Goal: Information Seeking & Learning: Learn about a topic

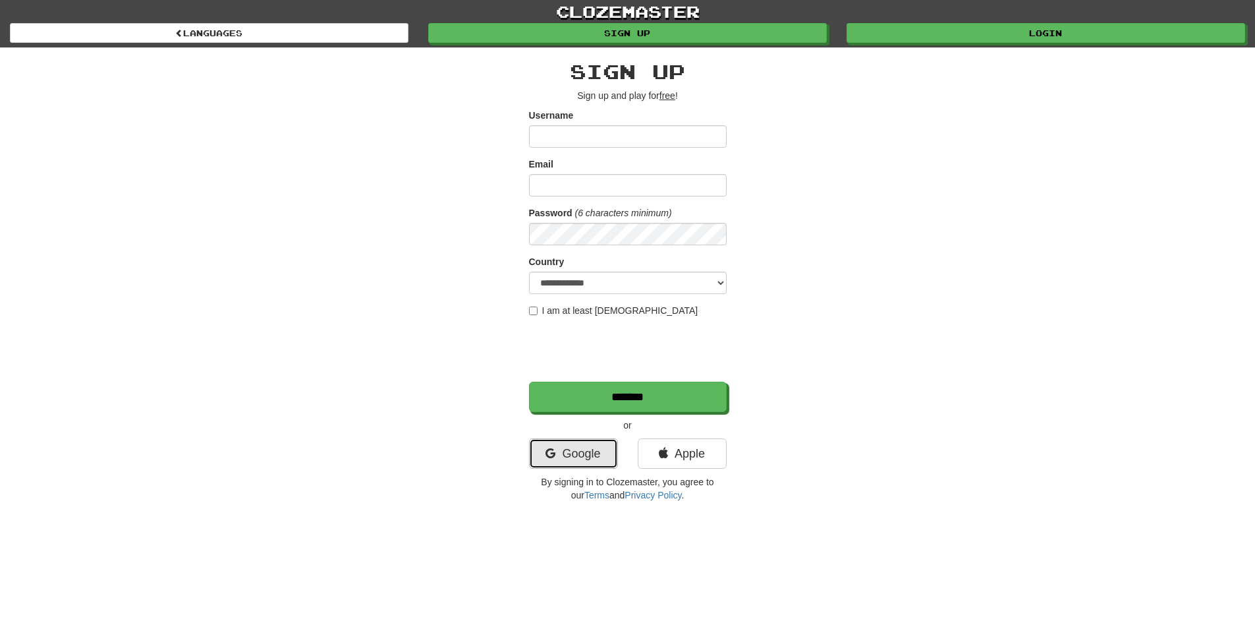
click at [588, 446] on link "Google" at bounding box center [573, 453] width 89 height 30
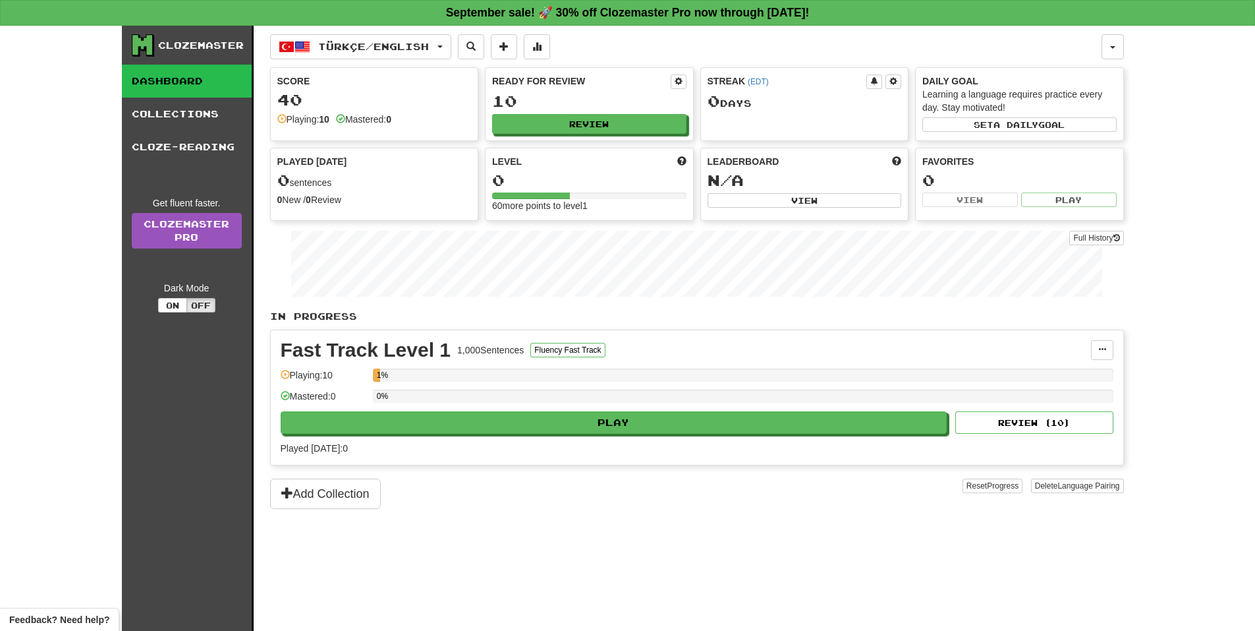
click at [382, 108] on div "40" at bounding box center [374, 100] width 194 height 16
click at [732, 108] on div "0 Day s" at bounding box center [805, 101] width 194 height 17
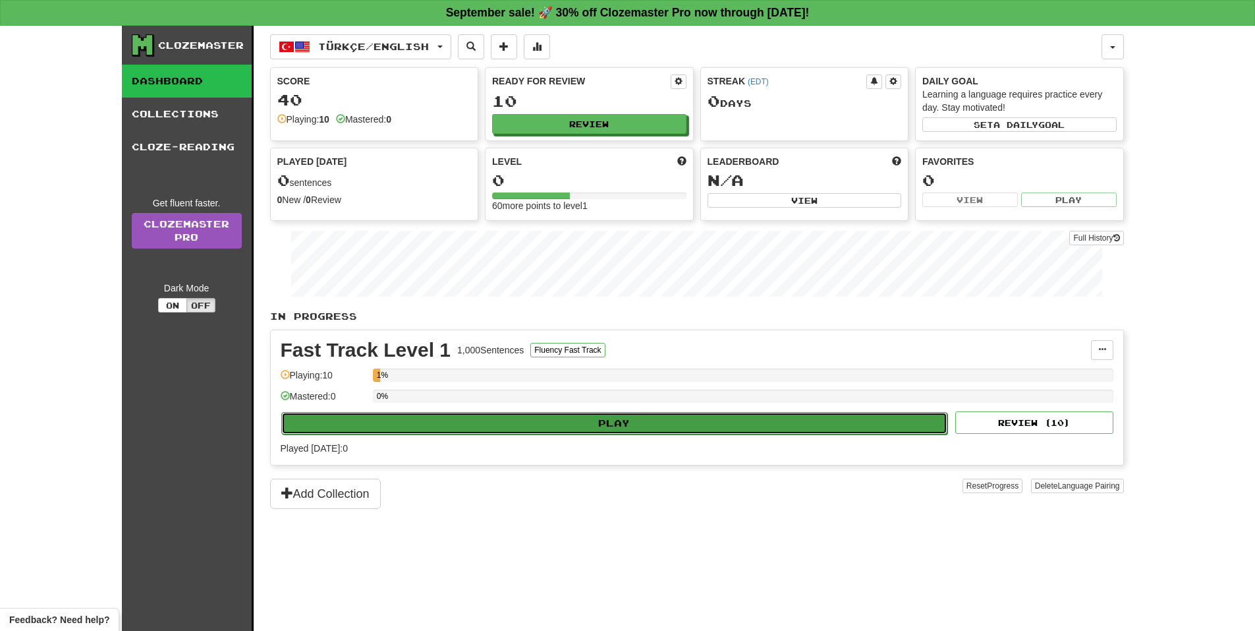
click at [608, 416] on button "Play" at bounding box center [614, 423] width 667 height 22
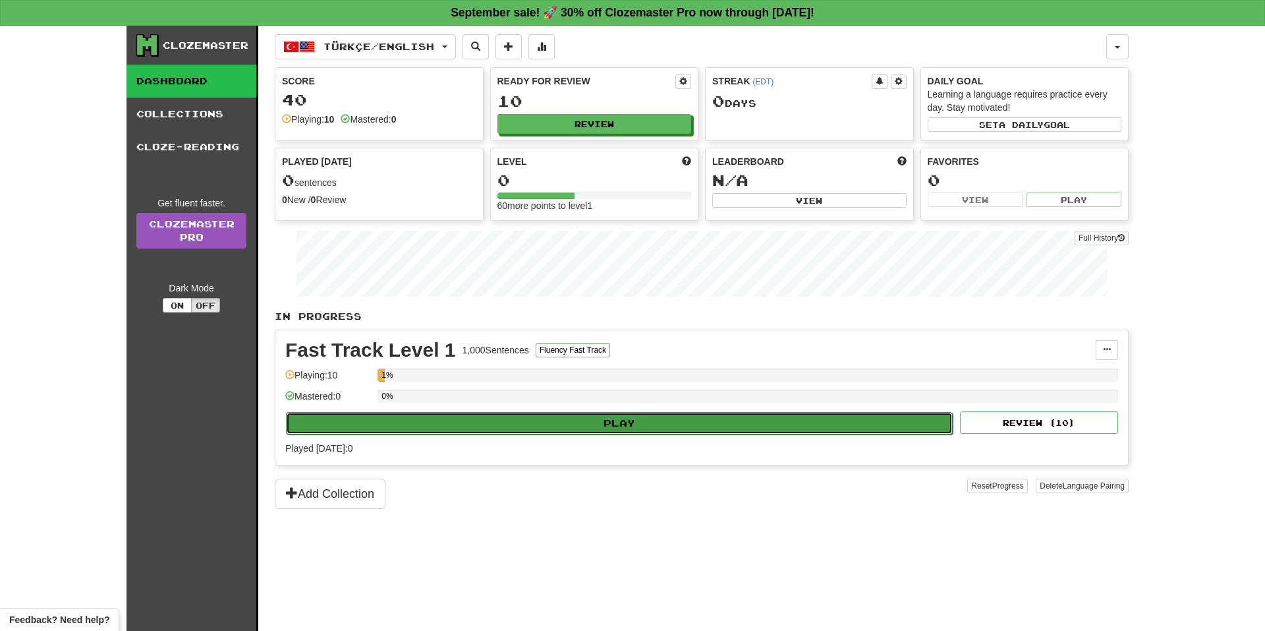
select select "**"
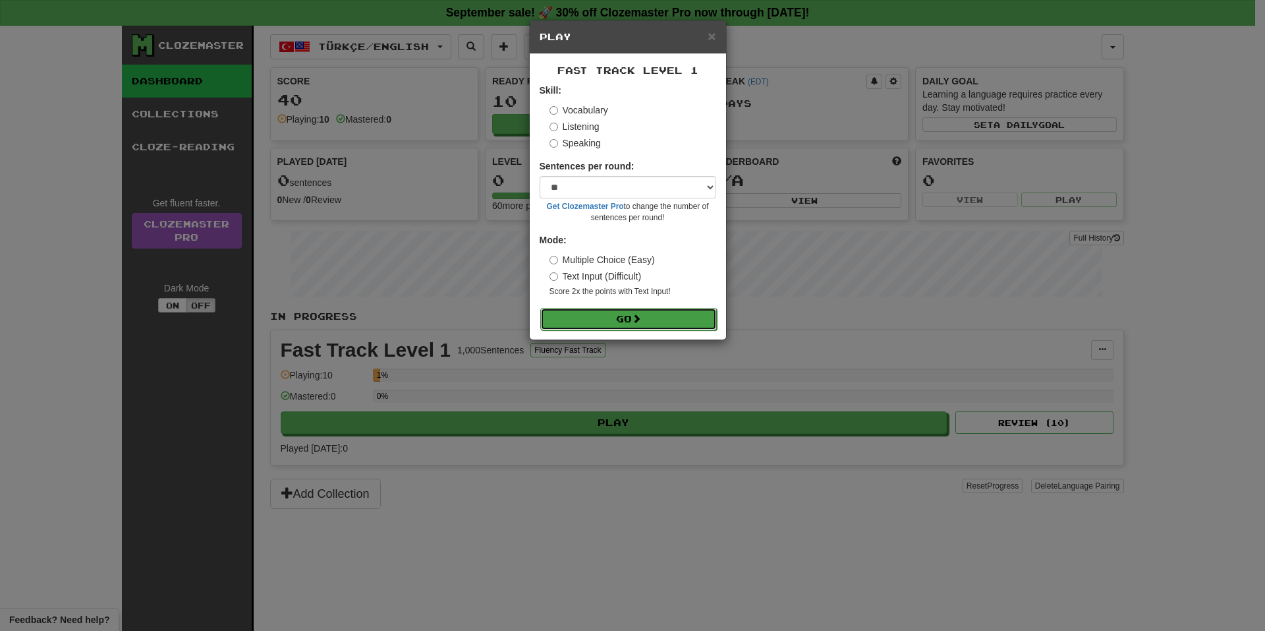
click at [613, 326] on button "Go" at bounding box center [628, 319] width 177 height 22
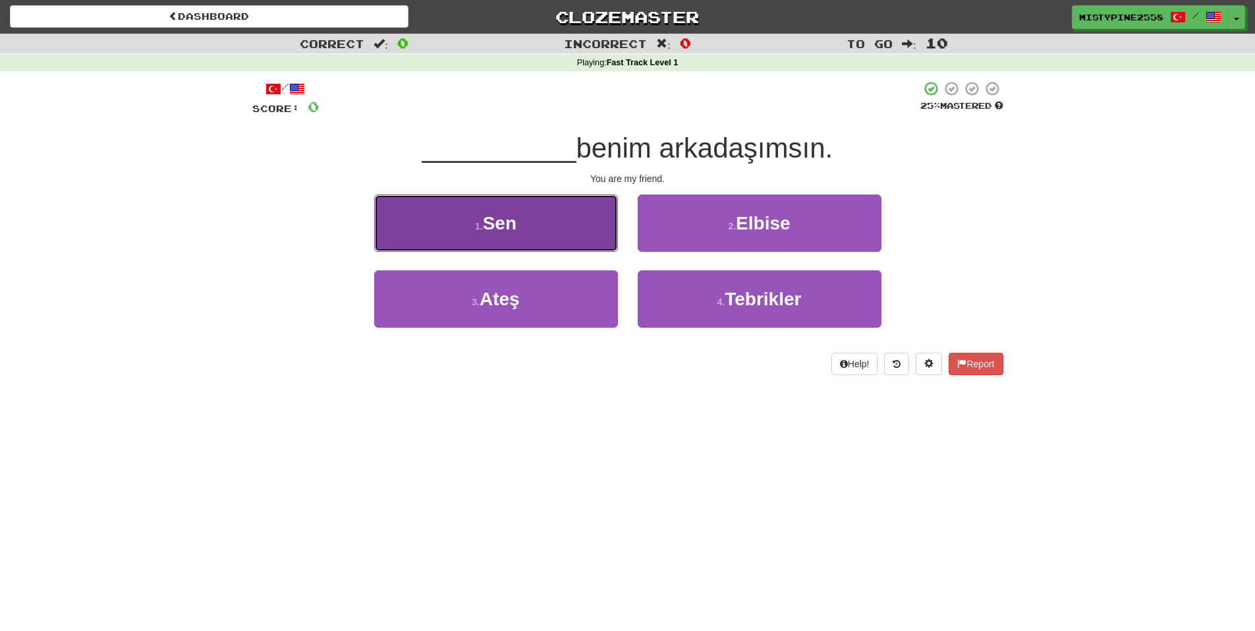
click at [534, 215] on button "1 . Sen" at bounding box center [496, 222] width 244 height 57
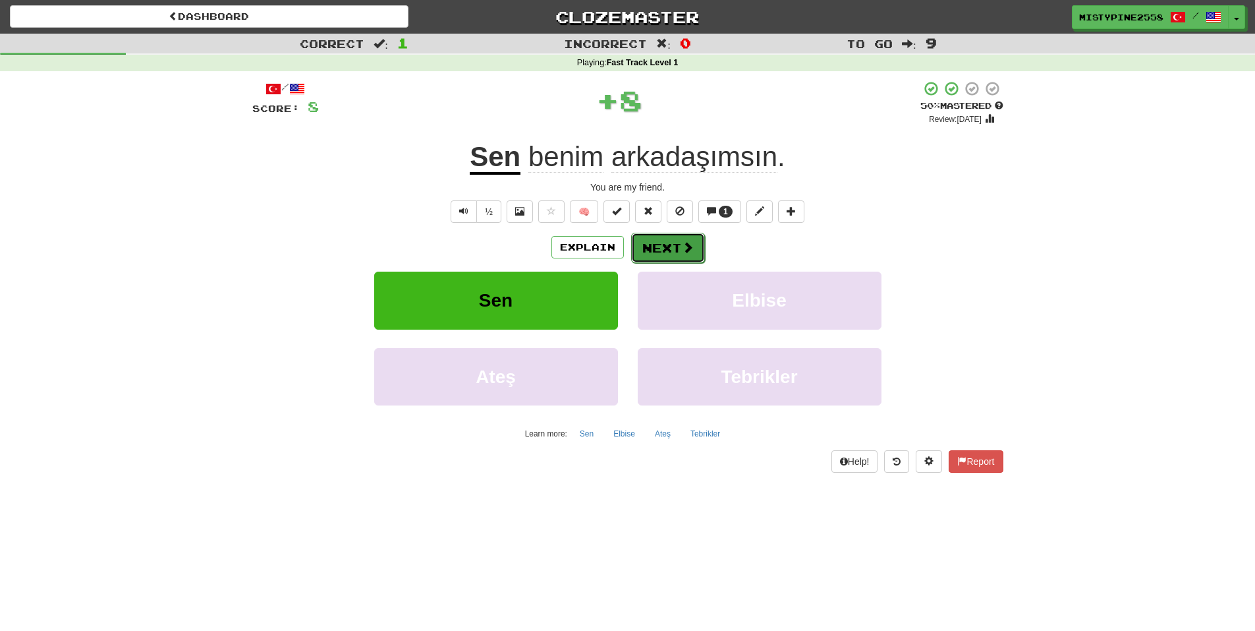
click at [689, 253] on span at bounding box center [688, 247] width 12 height 12
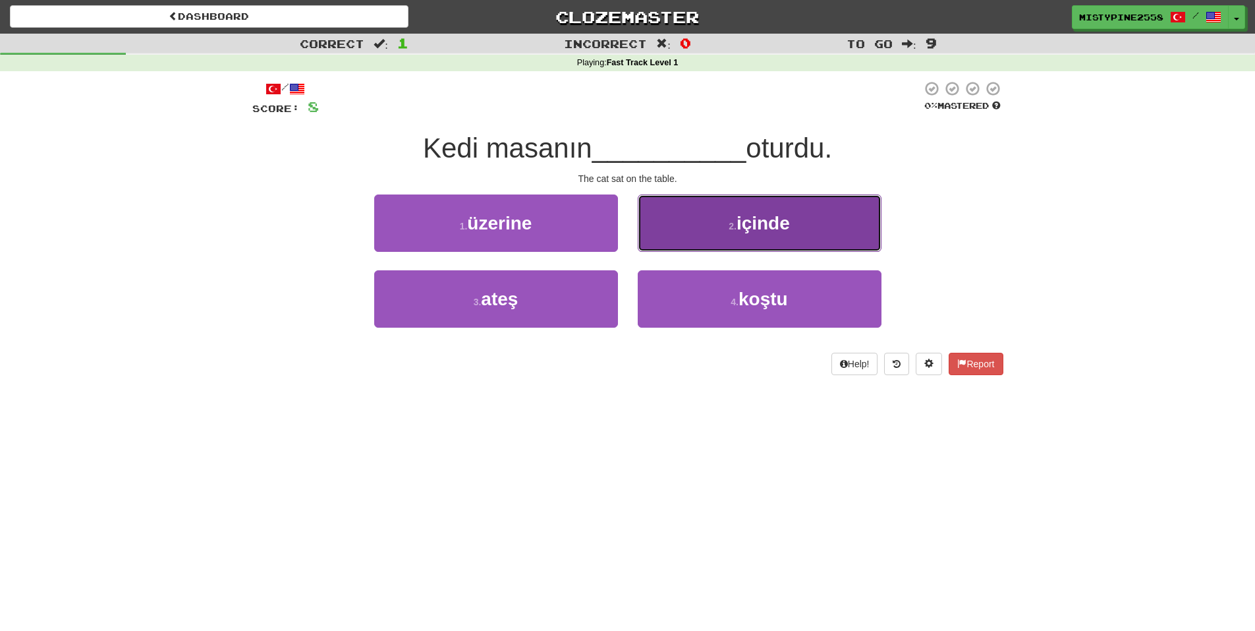
click at [778, 227] on span "içinde" at bounding box center [763, 223] width 53 height 20
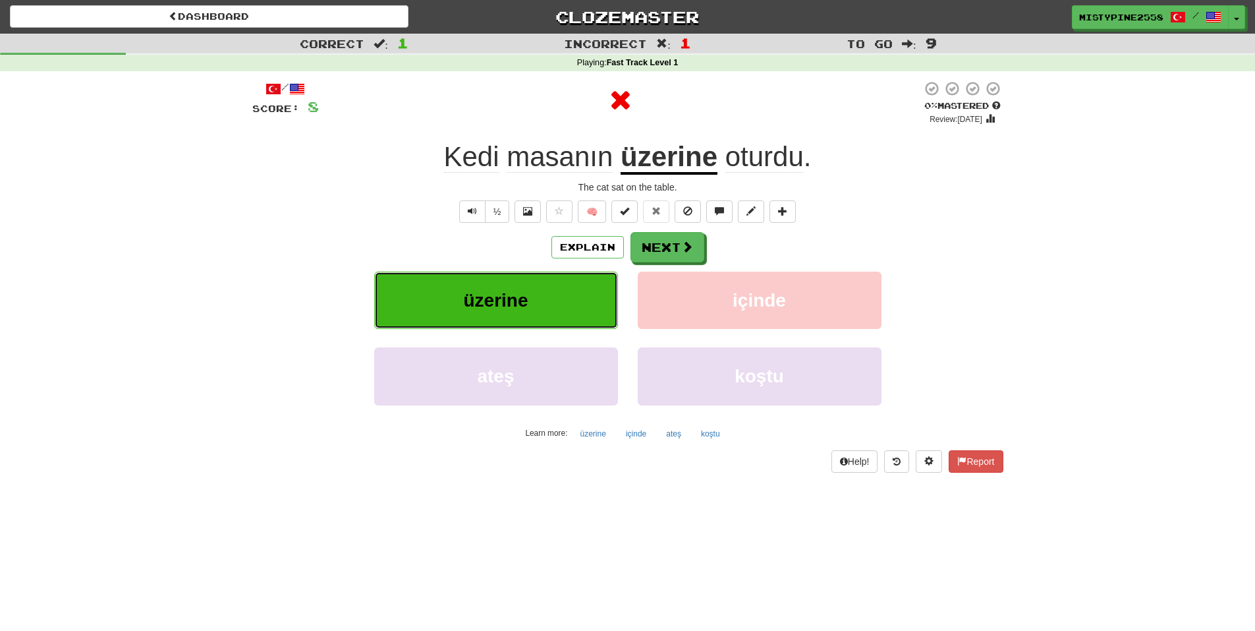
drag, startPoint x: 477, startPoint y: 304, endPoint x: 494, endPoint y: 304, distance: 16.5
click at [494, 304] on span "üzerine" at bounding box center [495, 300] width 65 height 20
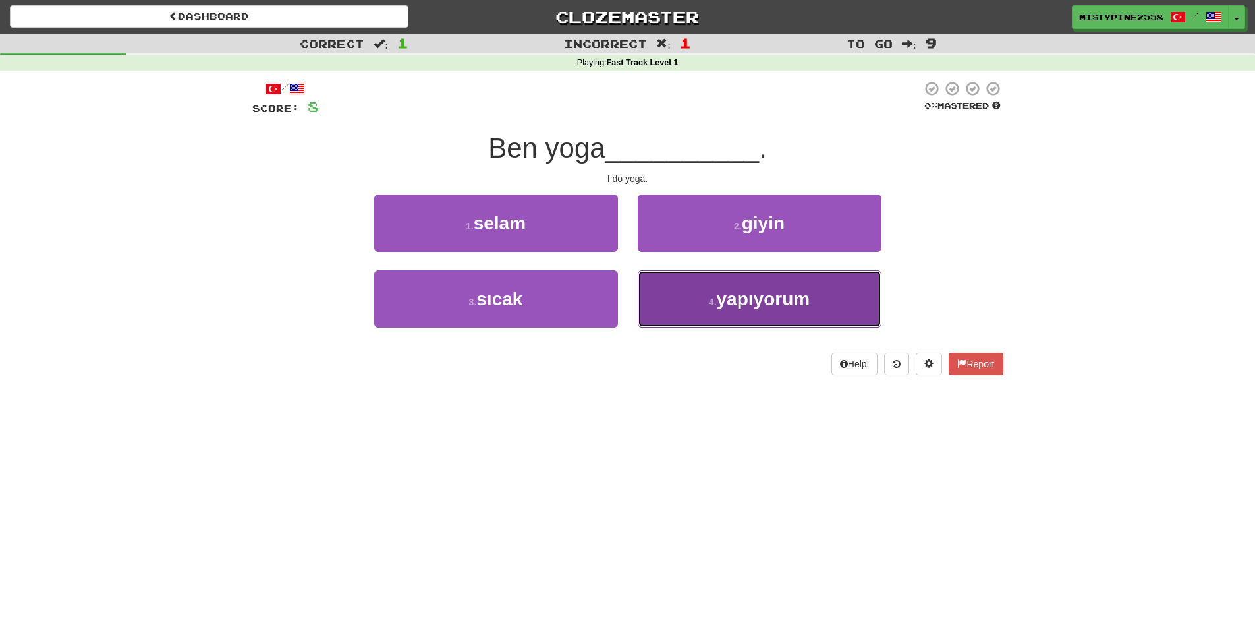
click at [797, 299] on span "yapıyorum" at bounding box center [764, 299] width 94 height 20
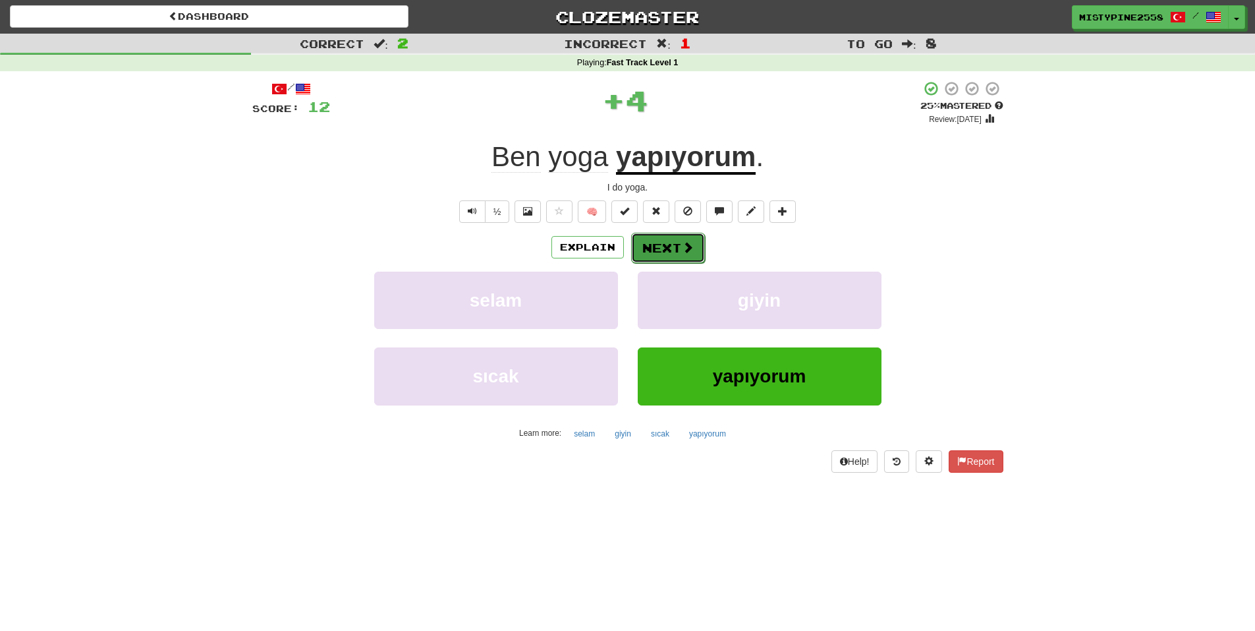
click at [665, 238] on button "Next" at bounding box center [668, 248] width 74 height 30
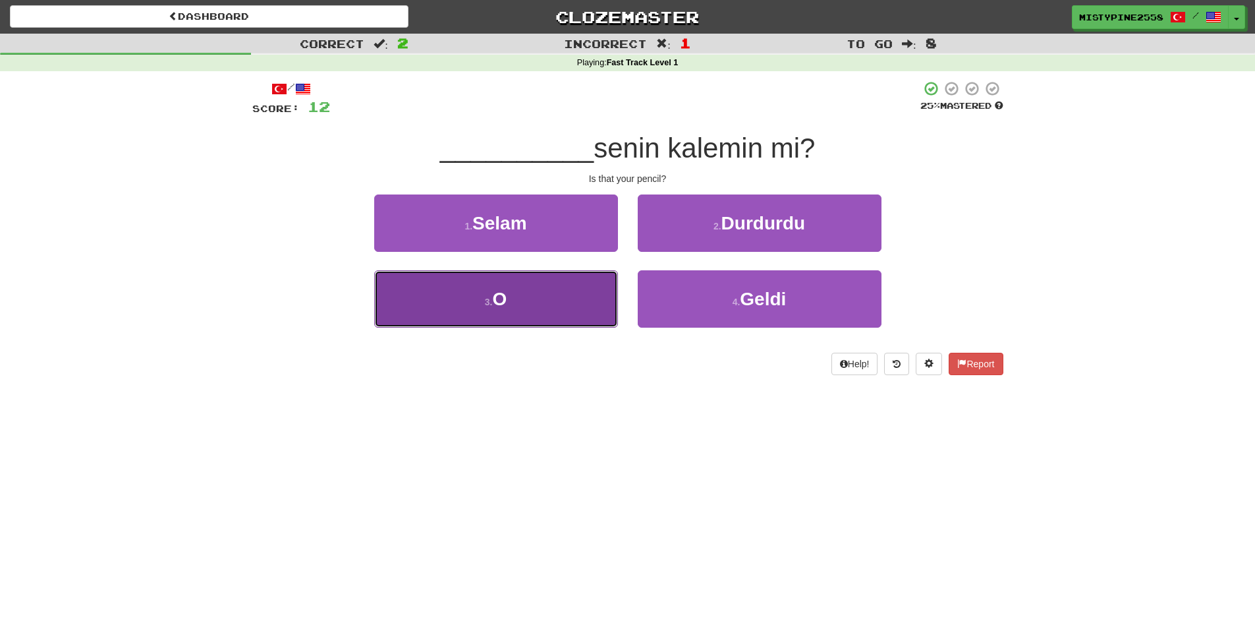
click at [519, 301] on button "3 . O" at bounding box center [496, 298] width 244 height 57
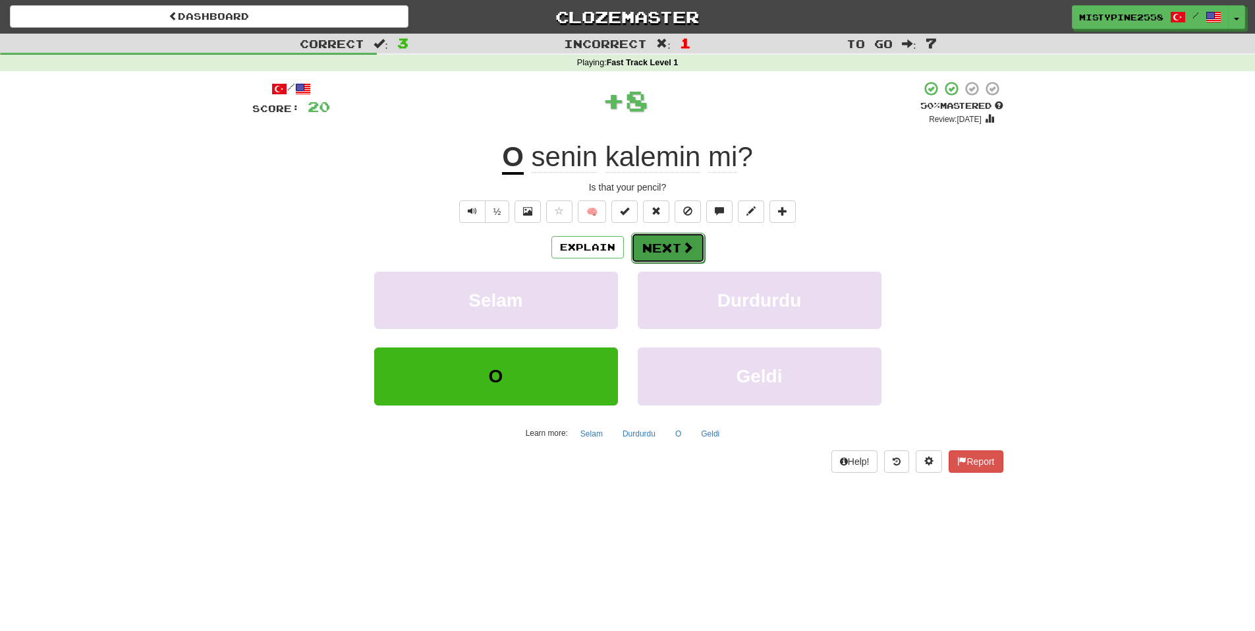
click at [662, 252] on button "Next" at bounding box center [668, 248] width 74 height 30
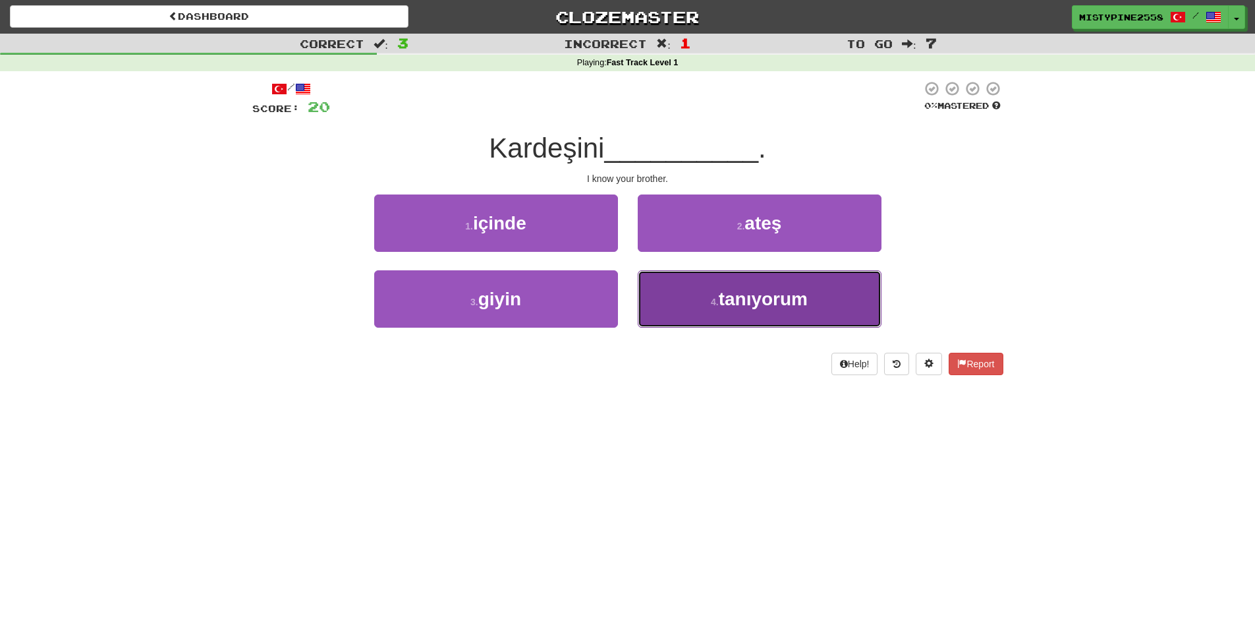
click at [773, 301] on span "tanıyorum" at bounding box center [763, 299] width 89 height 20
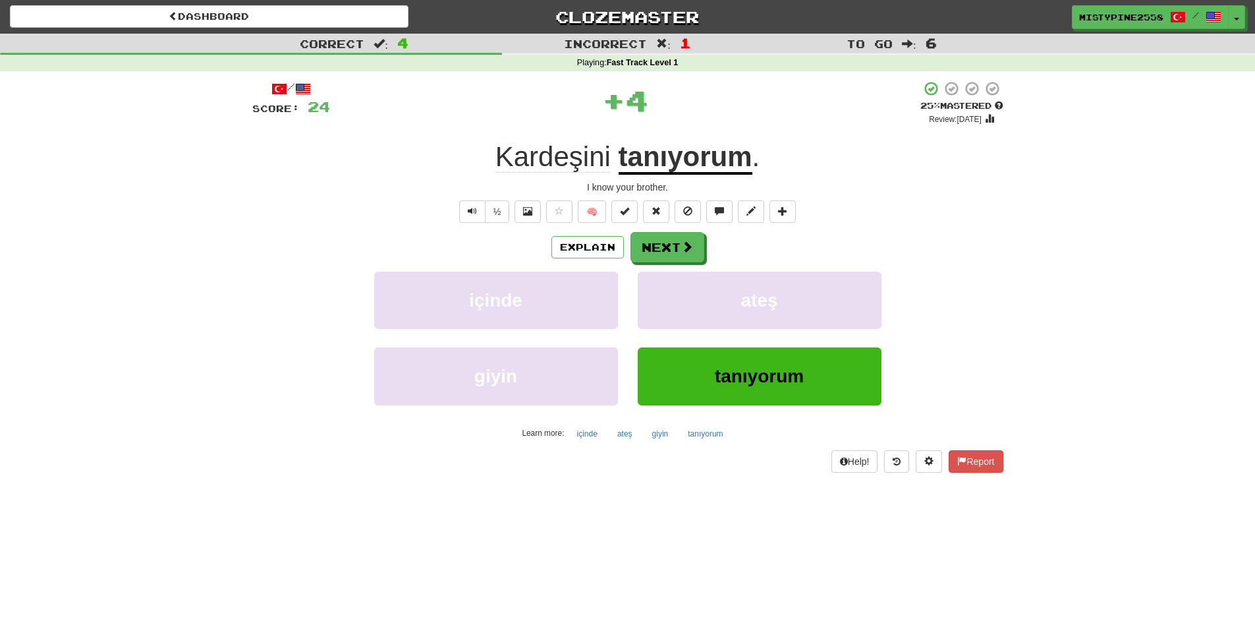
click at [706, 258] on div "Explain Next" at bounding box center [627, 247] width 751 height 30
click at [621, 233] on div "Explain Next" at bounding box center [627, 247] width 751 height 30
click at [673, 248] on button "Next" at bounding box center [668, 248] width 74 height 30
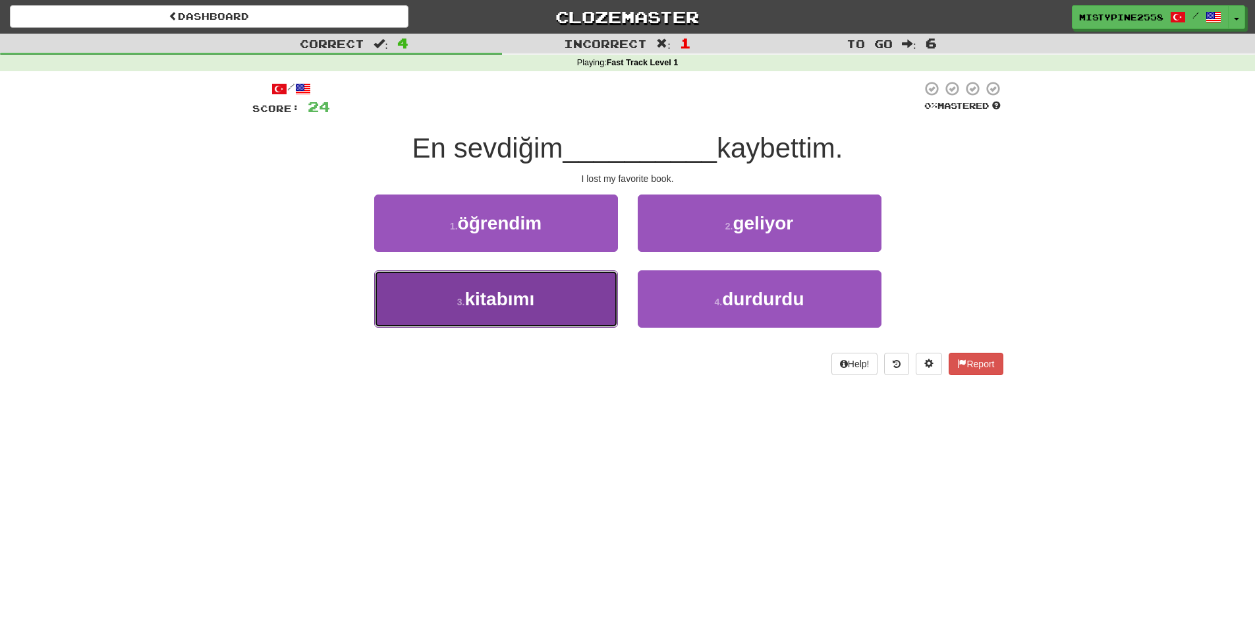
click at [561, 301] on button "3 . kitabımı" at bounding box center [496, 298] width 244 height 57
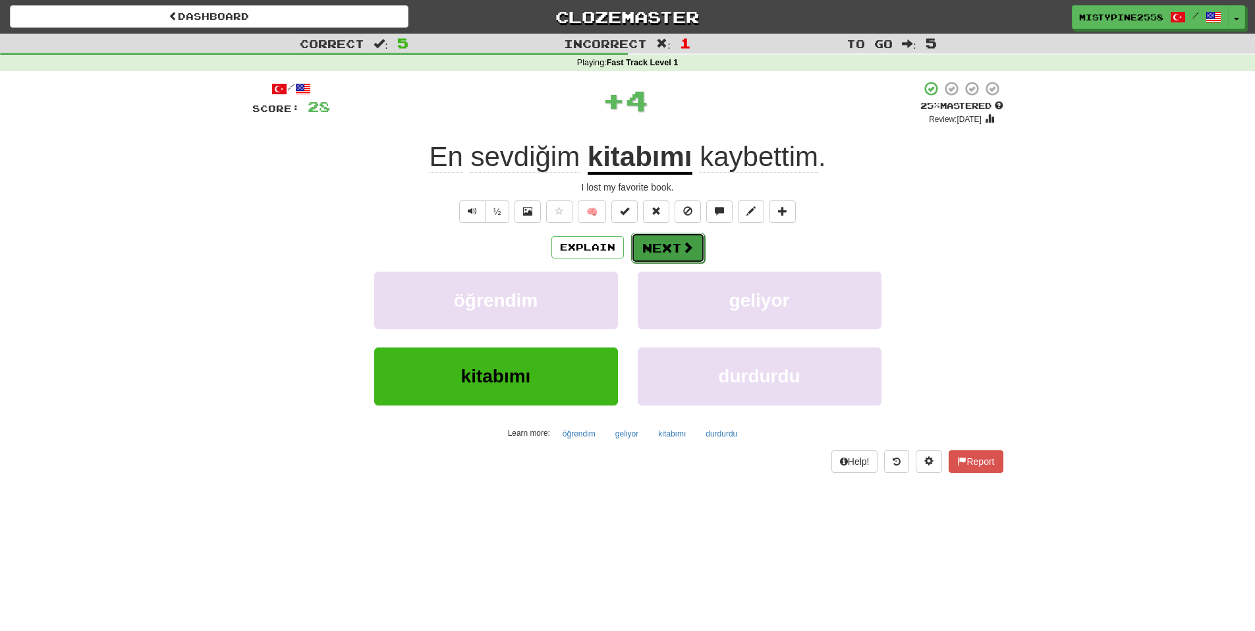
click at [695, 247] on button "Next" at bounding box center [668, 248] width 74 height 30
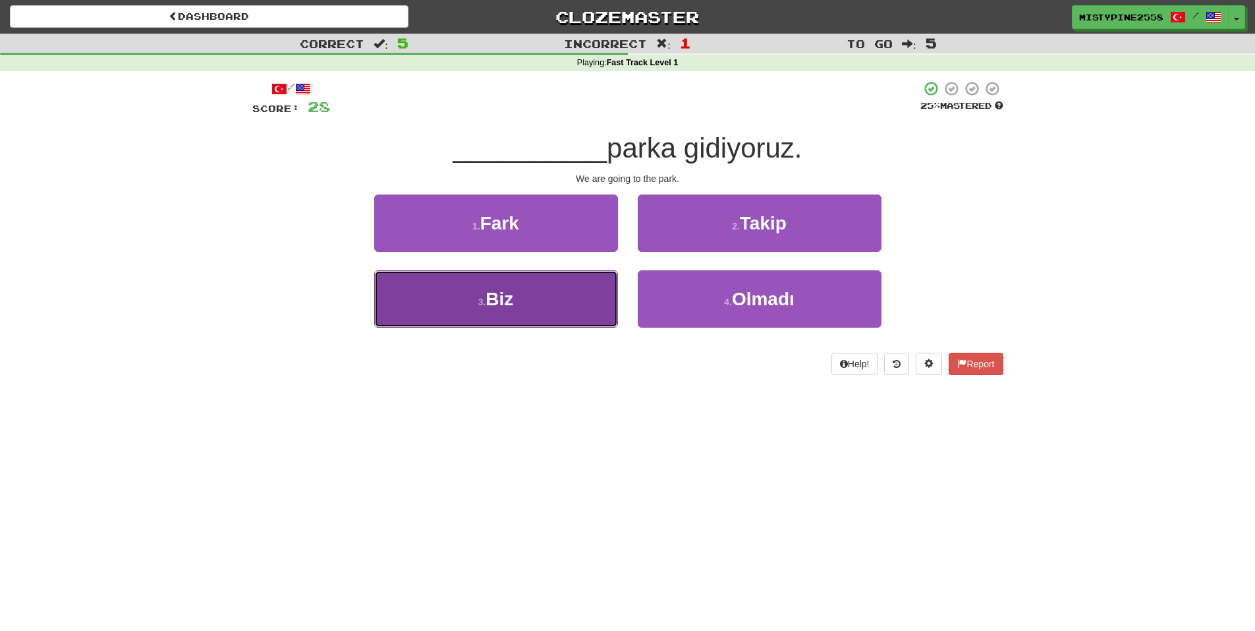
click at [560, 297] on button "3 . Biz" at bounding box center [496, 298] width 244 height 57
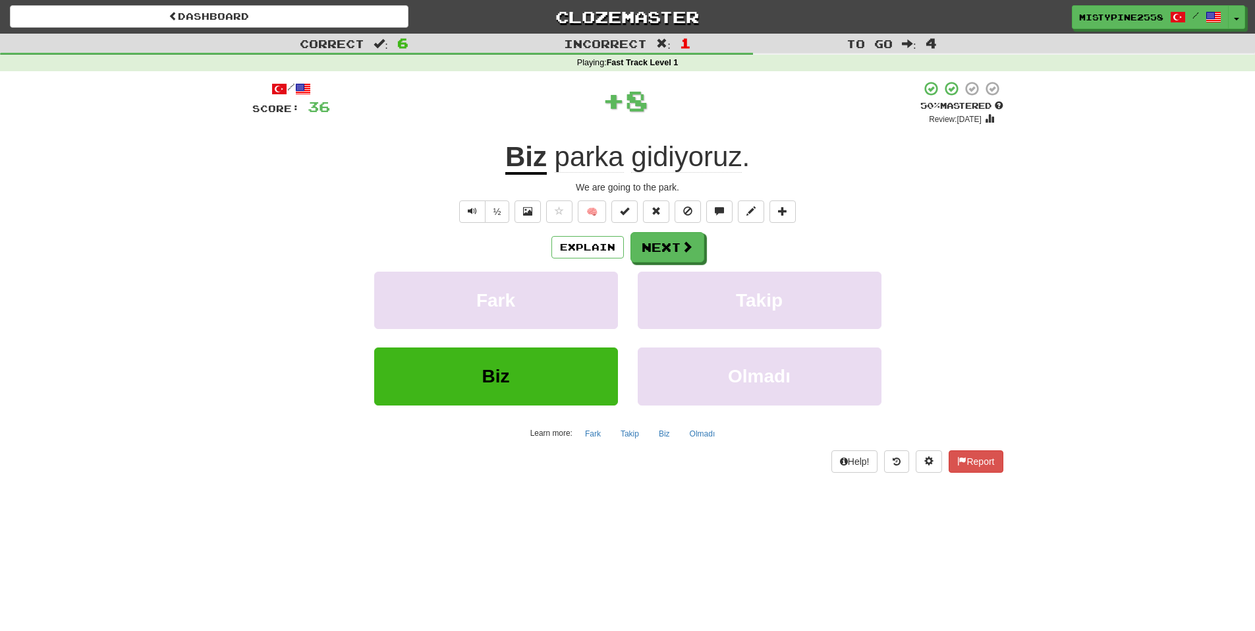
click at [720, 250] on div "Explain Next" at bounding box center [627, 247] width 751 height 30
click at [667, 245] on button "Next" at bounding box center [668, 248] width 74 height 30
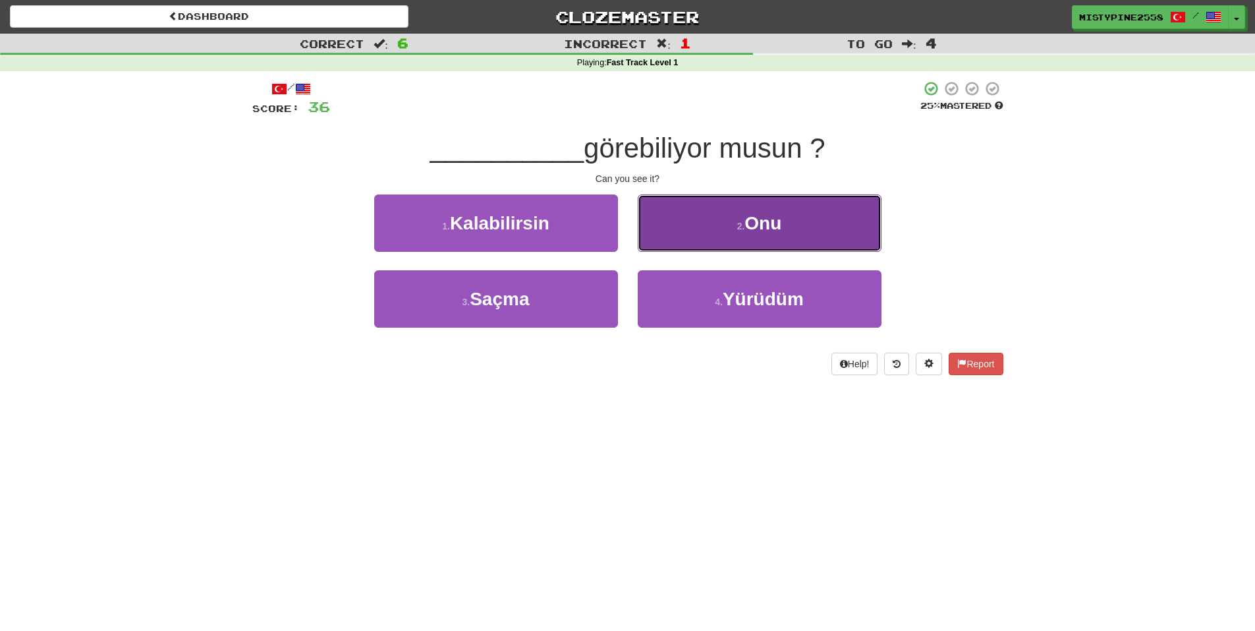
click at [771, 231] on span "Onu" at bounding box center [763, 223] width 37 height 20
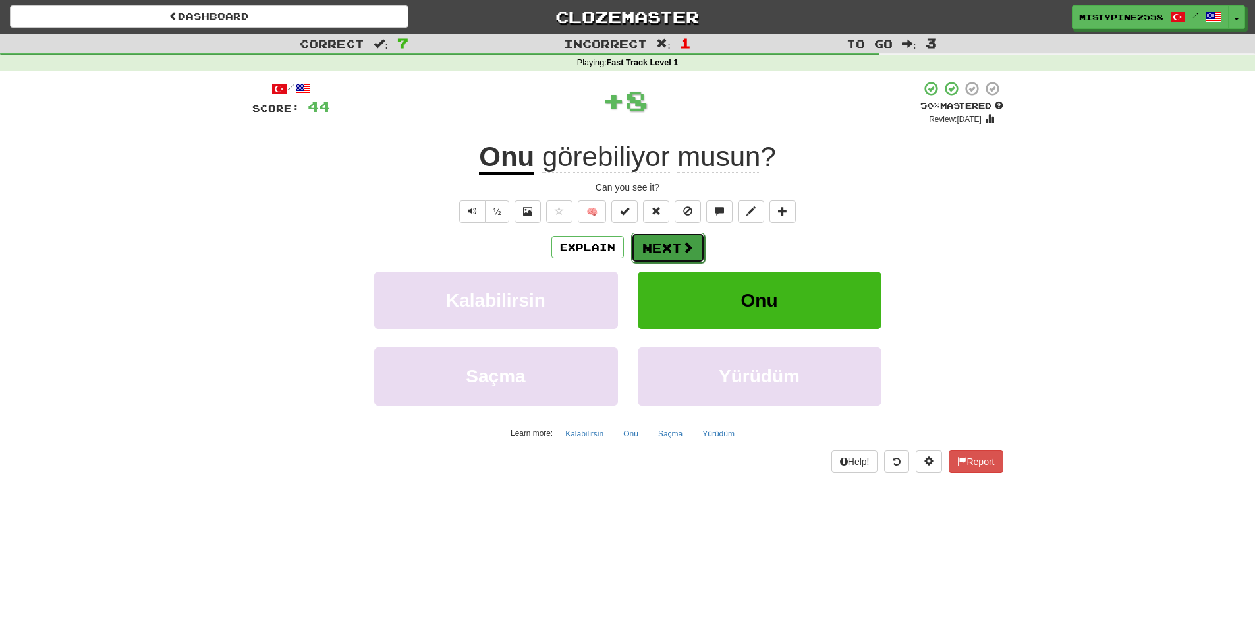
click at [690, 253] on span at bounding box center [688, 247] width 12 height 12
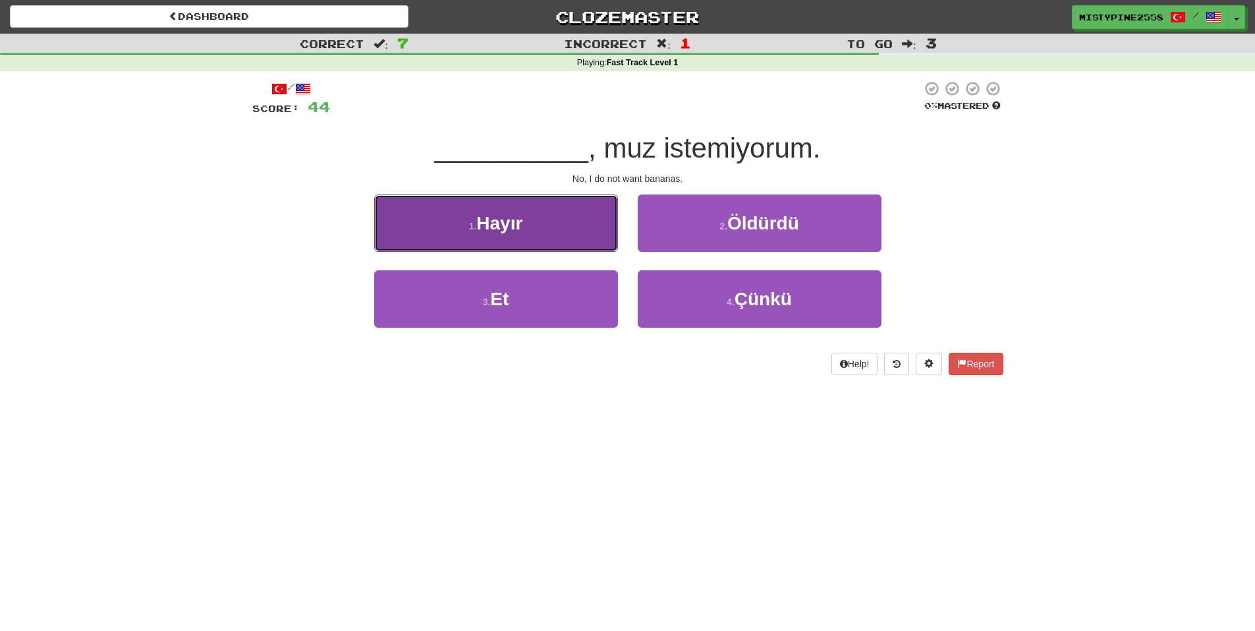
click at [476, 208] on button "1 . Hayır" at bounding box center [496, 222] width 244 height 57
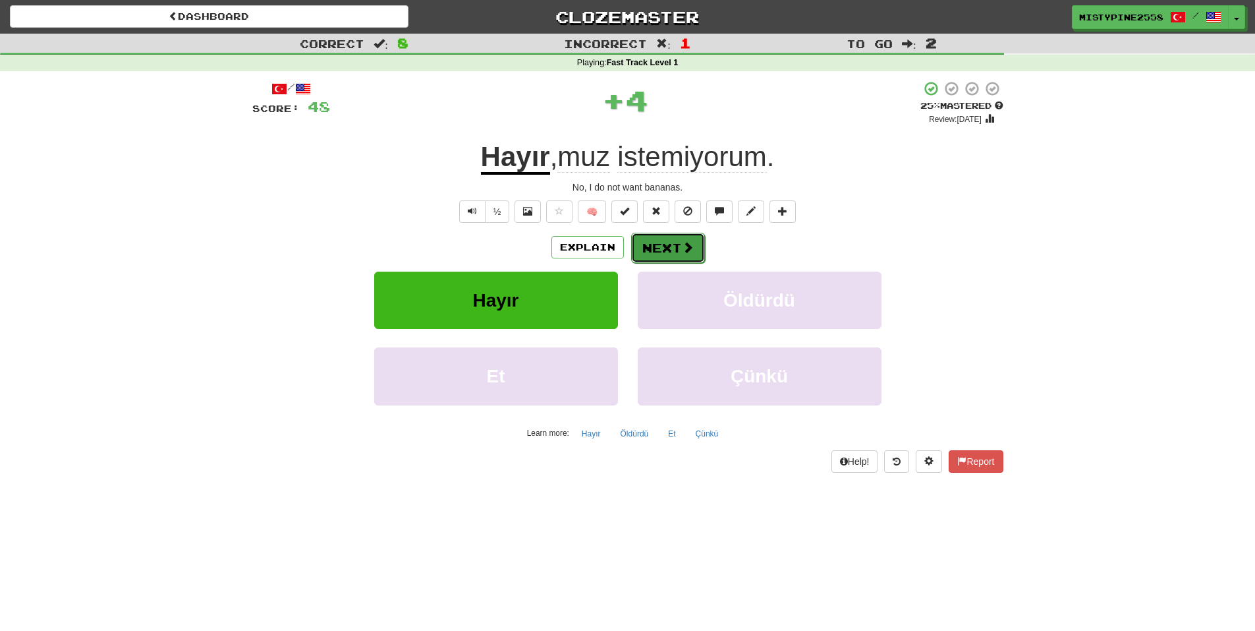
click at [677, 242] on button "Next" at bounding box center [668, 248] width 74 height 30
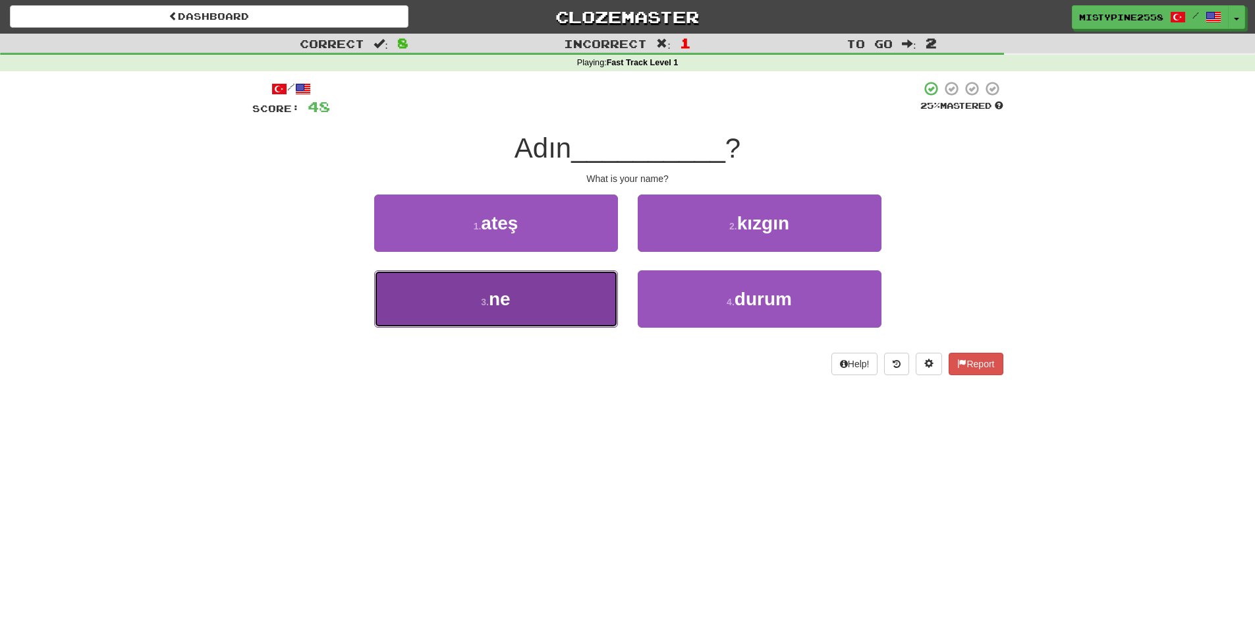
click at [534, 297] on button "3 . ne" at bounding box center [496, 298] width 244 height 57
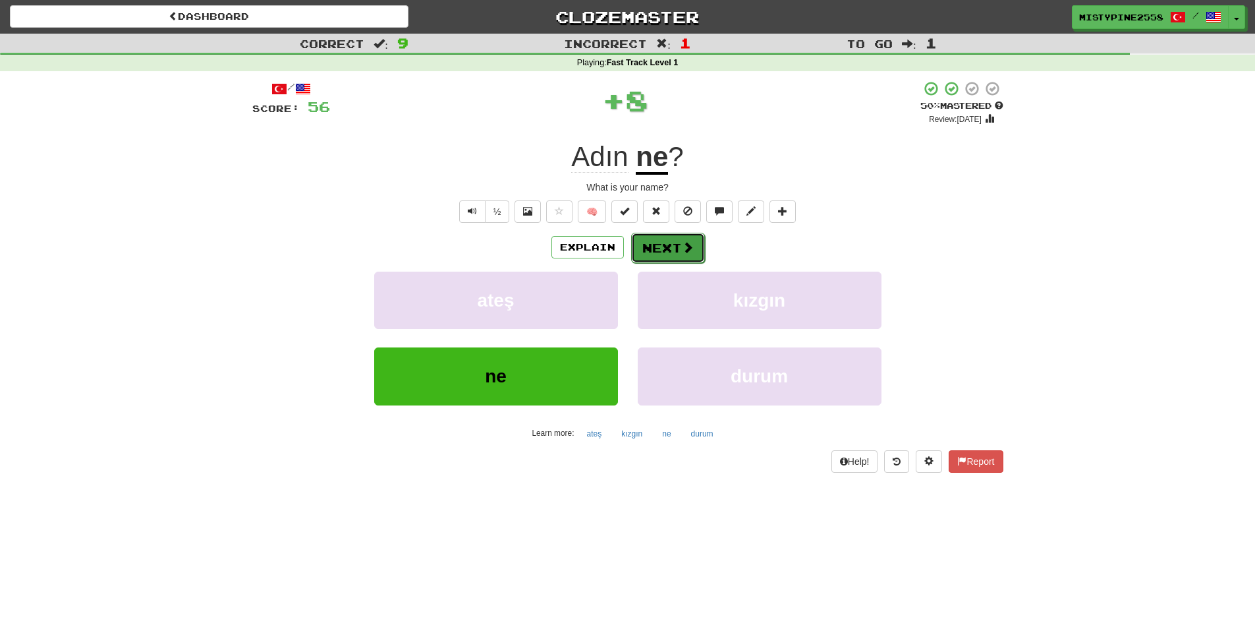
click at [700, 247] on button "Next" at bounding box center [668, 248] width 74 height 30
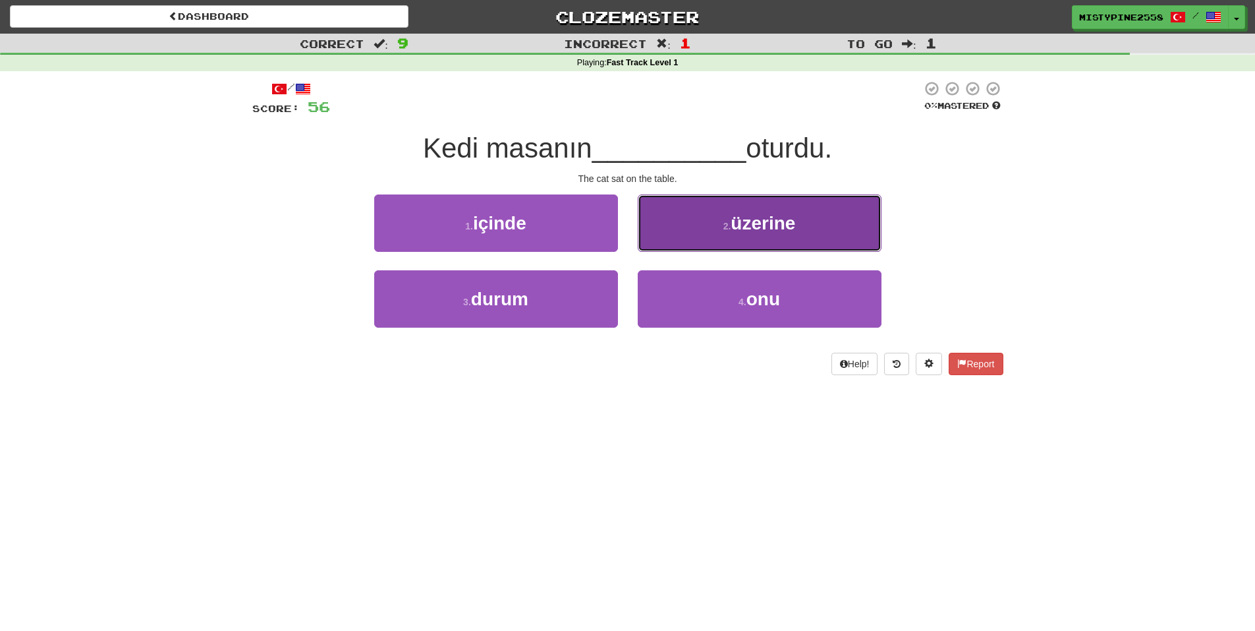
click at [720, 208] on button "2 . üzerine" at bounding box center [760, 222] width 244 height 57
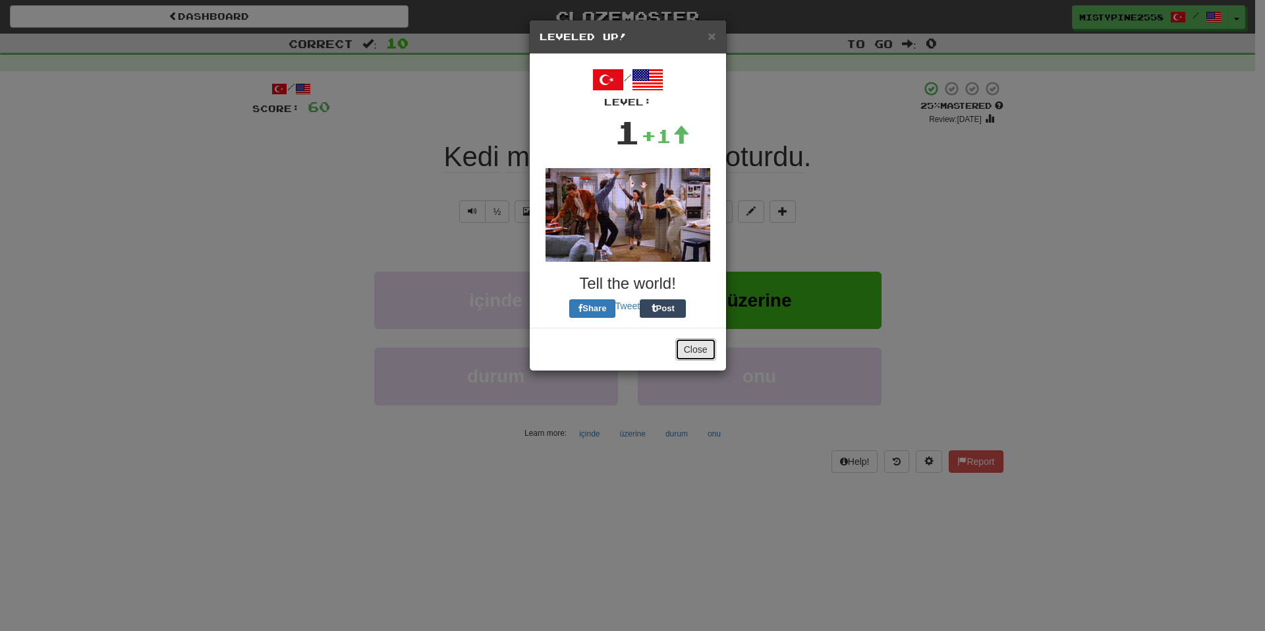
click at [701, 341] on button "Close" at bounding box center [695, 349] width 41 height 22
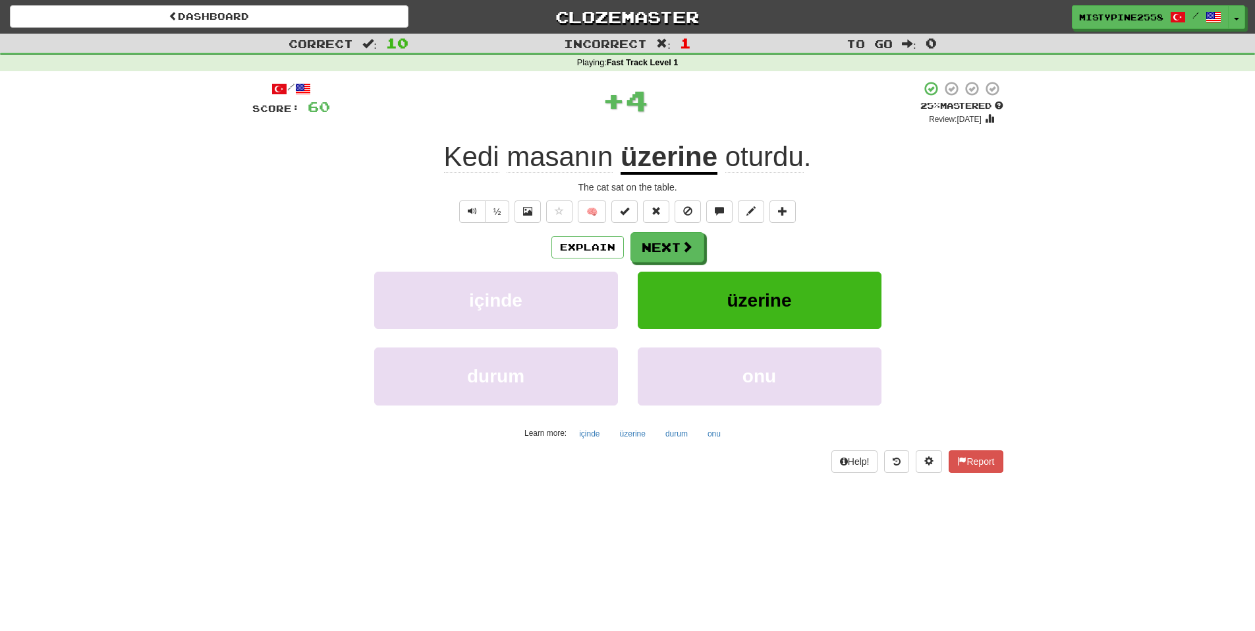
click at [274, 88] on span at bounding box center [280, 89] width 16 height 16
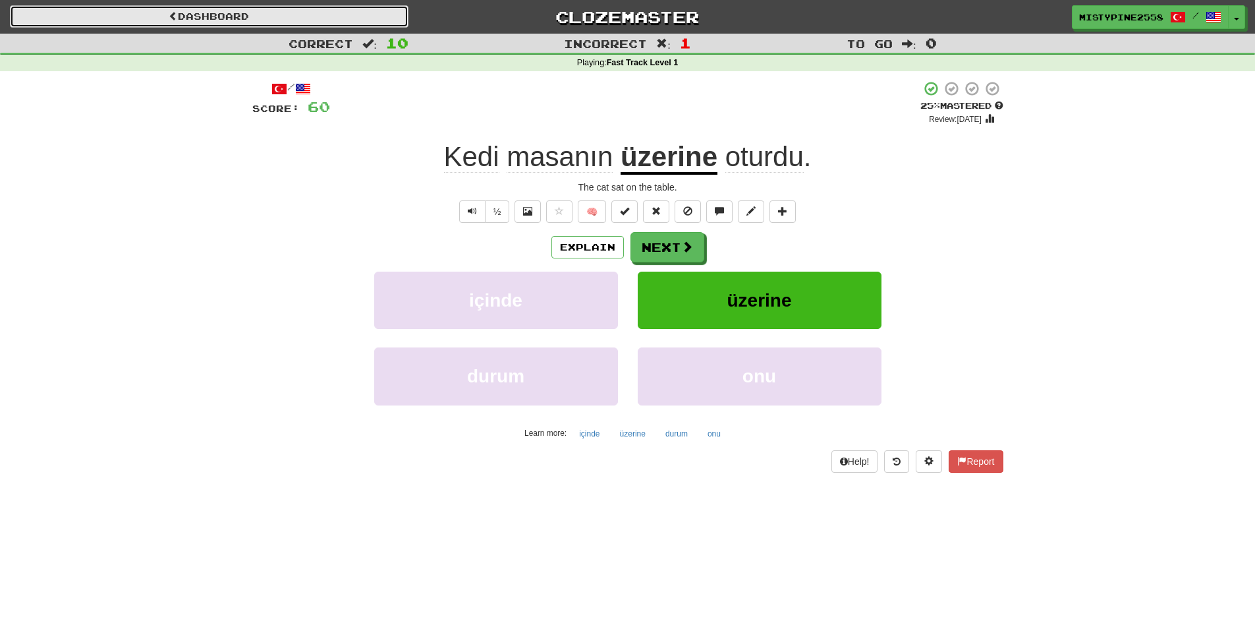
click at [301, 10] on link "Dashboard" at bounding box center [209, 16] width 399 height 22
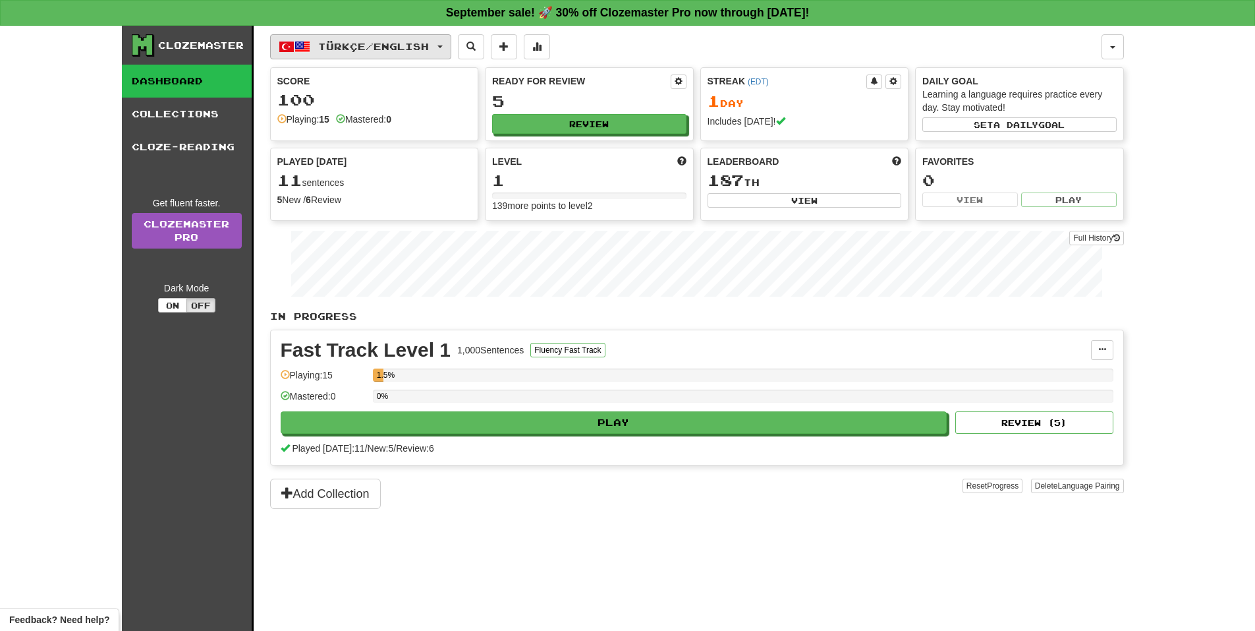
click at [307, 48] on span "button" at bounding box center [303, 47] width 16 height 16
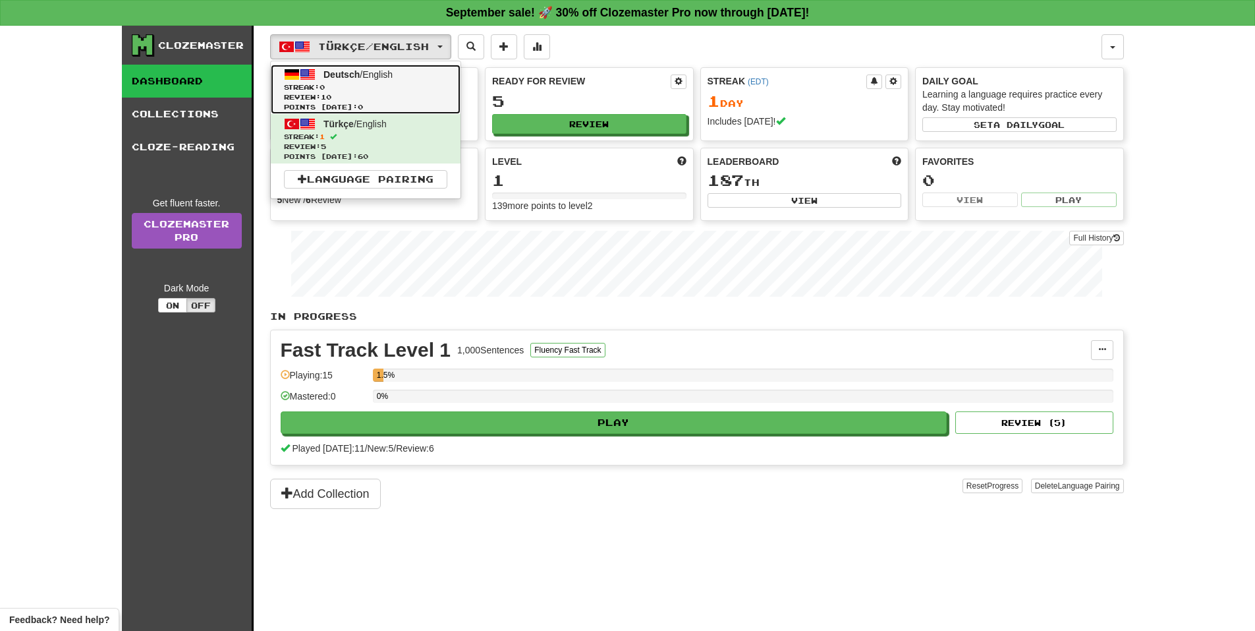
click at [379, 76] on span "Deutsch / English" at bounding box center [358, 74] width 69 height 11
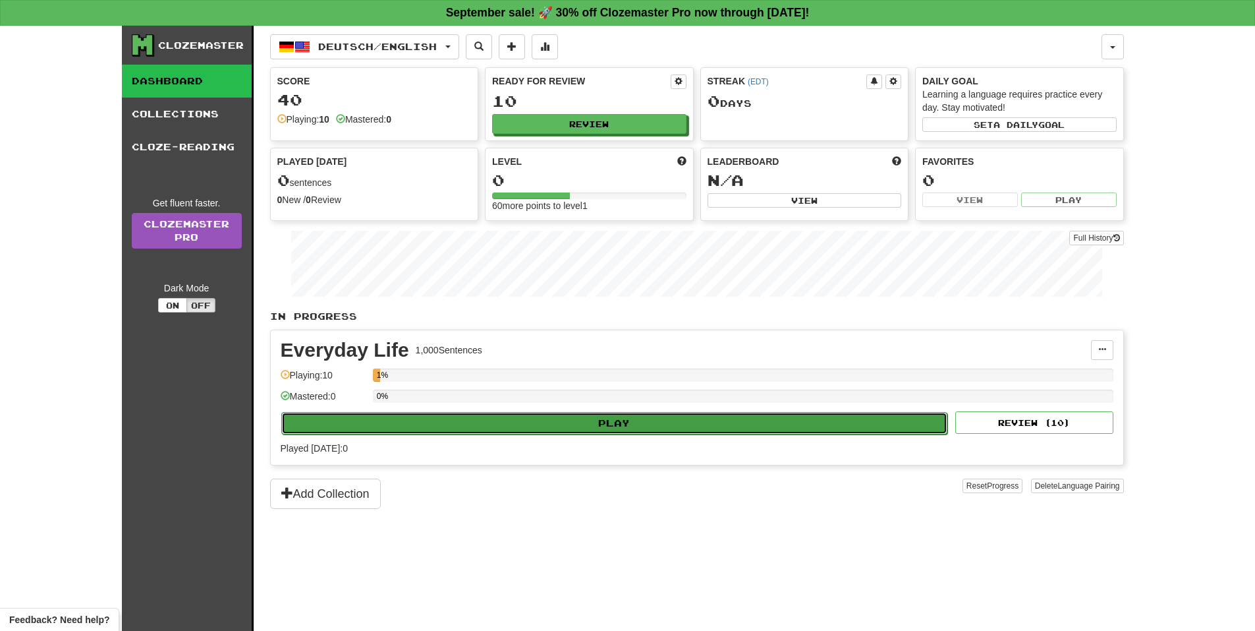
click at [635, 424] on button "Play" at bounding box center [614, 423] width 667 height 22
select select "**"
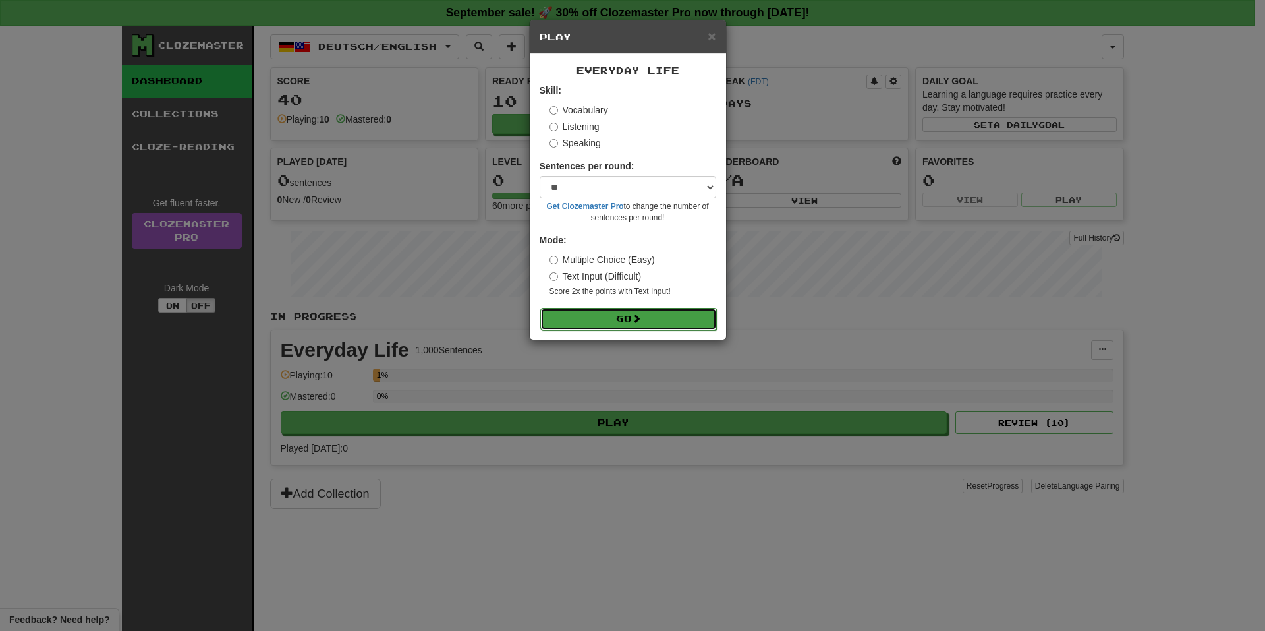
click at [635, 311] on button "Go" at bounding box center [628, 319] width 177 height 22
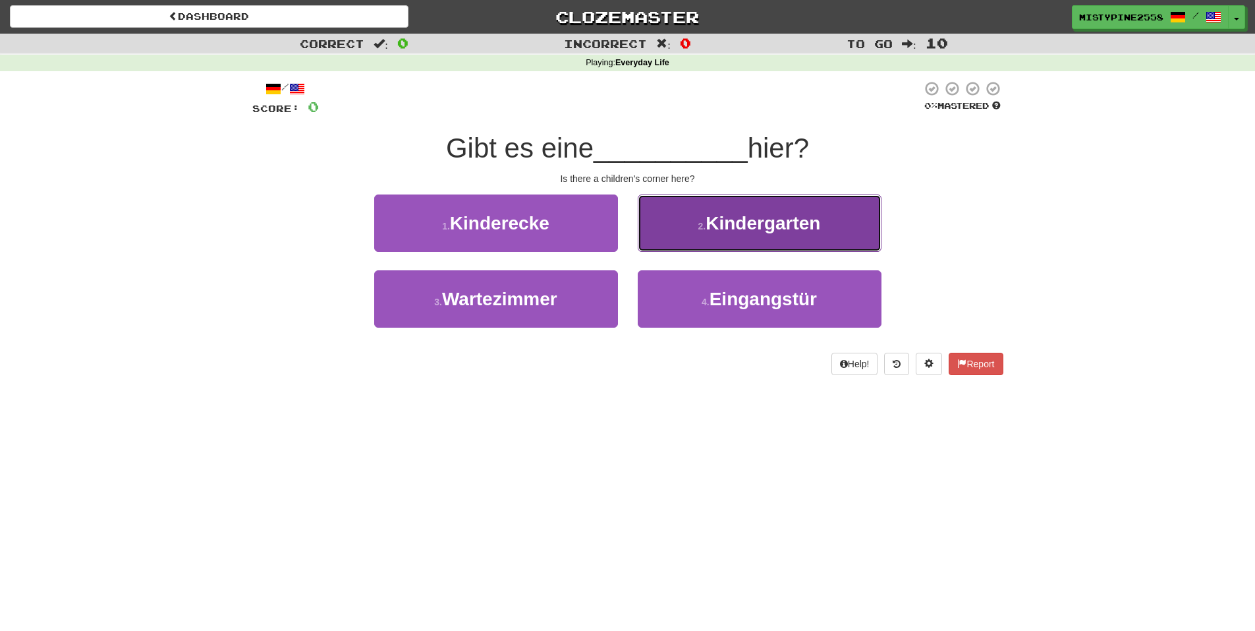
click at [834, 212] on button "2 . Kindergarten" at bounding box center [760, 222] width 244 height 57
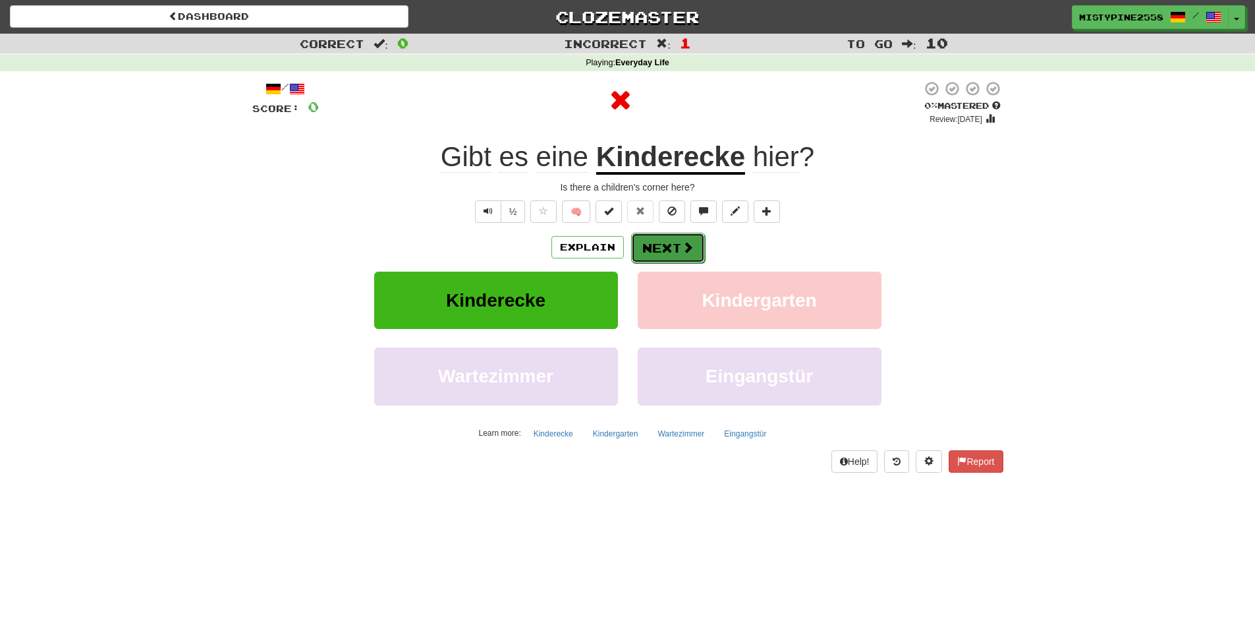
click at [682, 250] on span at bounding box center [688, 247] width 12 height 12
